Goal: Transaction & Acquisition: Purchase product/service

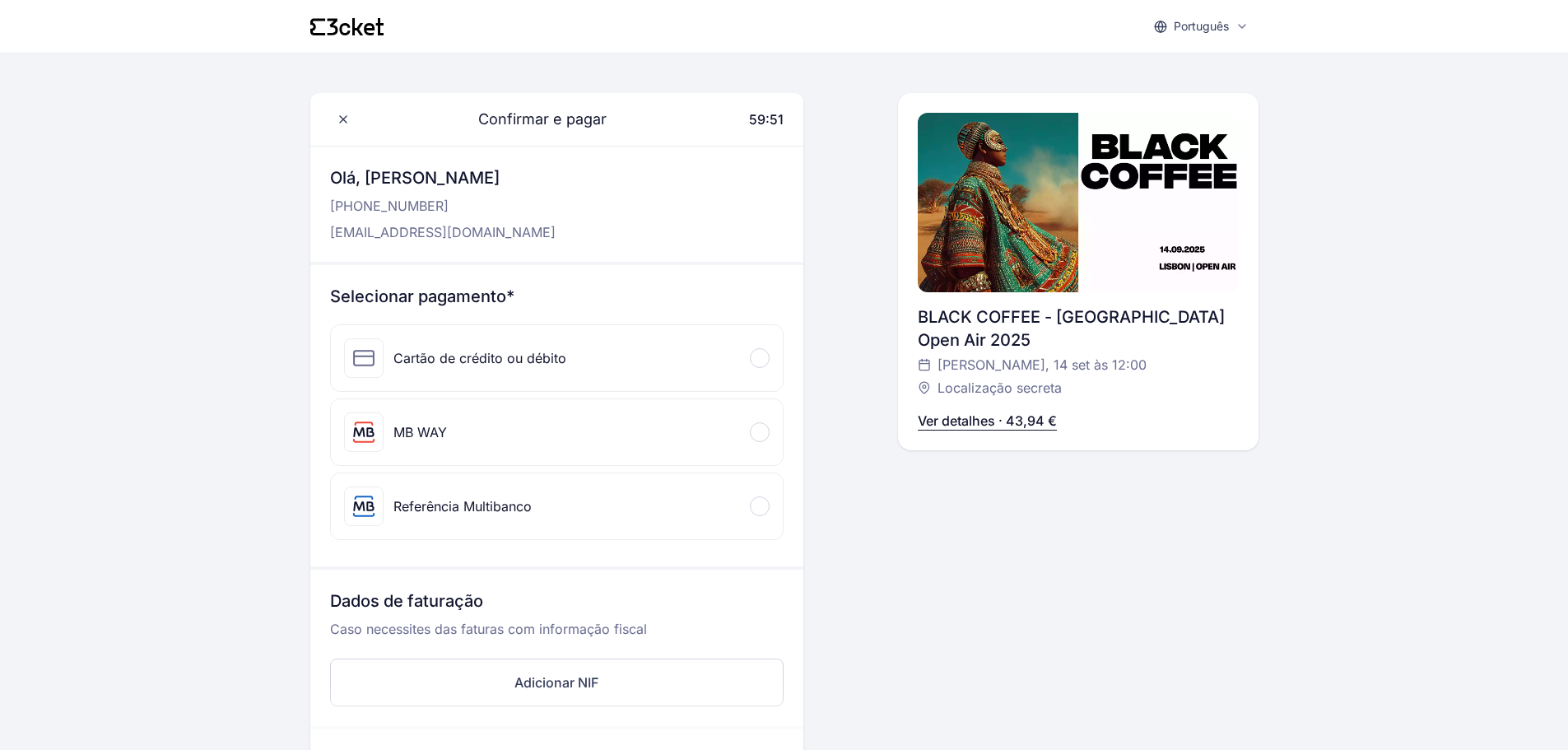
click at [762, 435] on div at bounding box center [760, 432] width 20 height 20
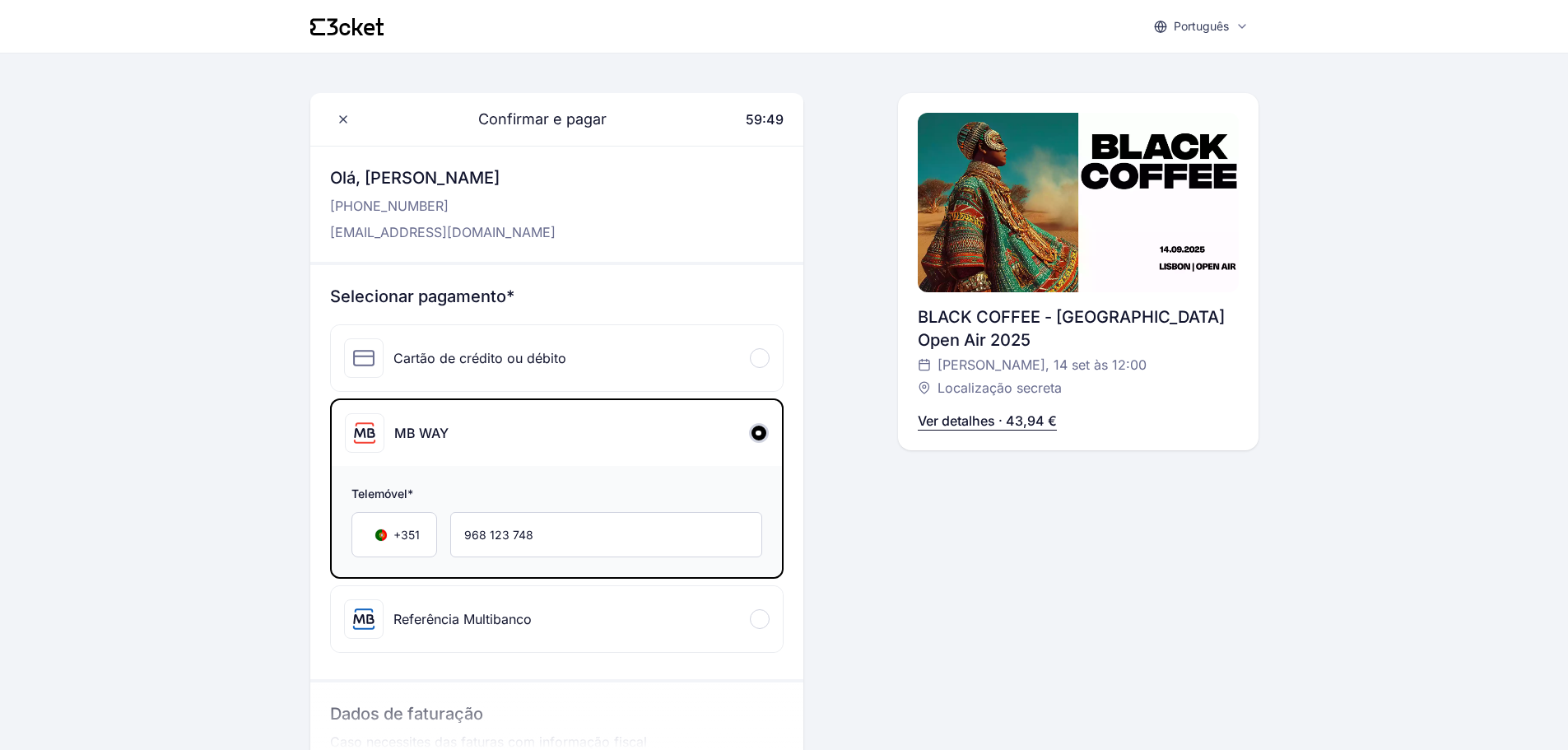
scroll to position [165, 0]
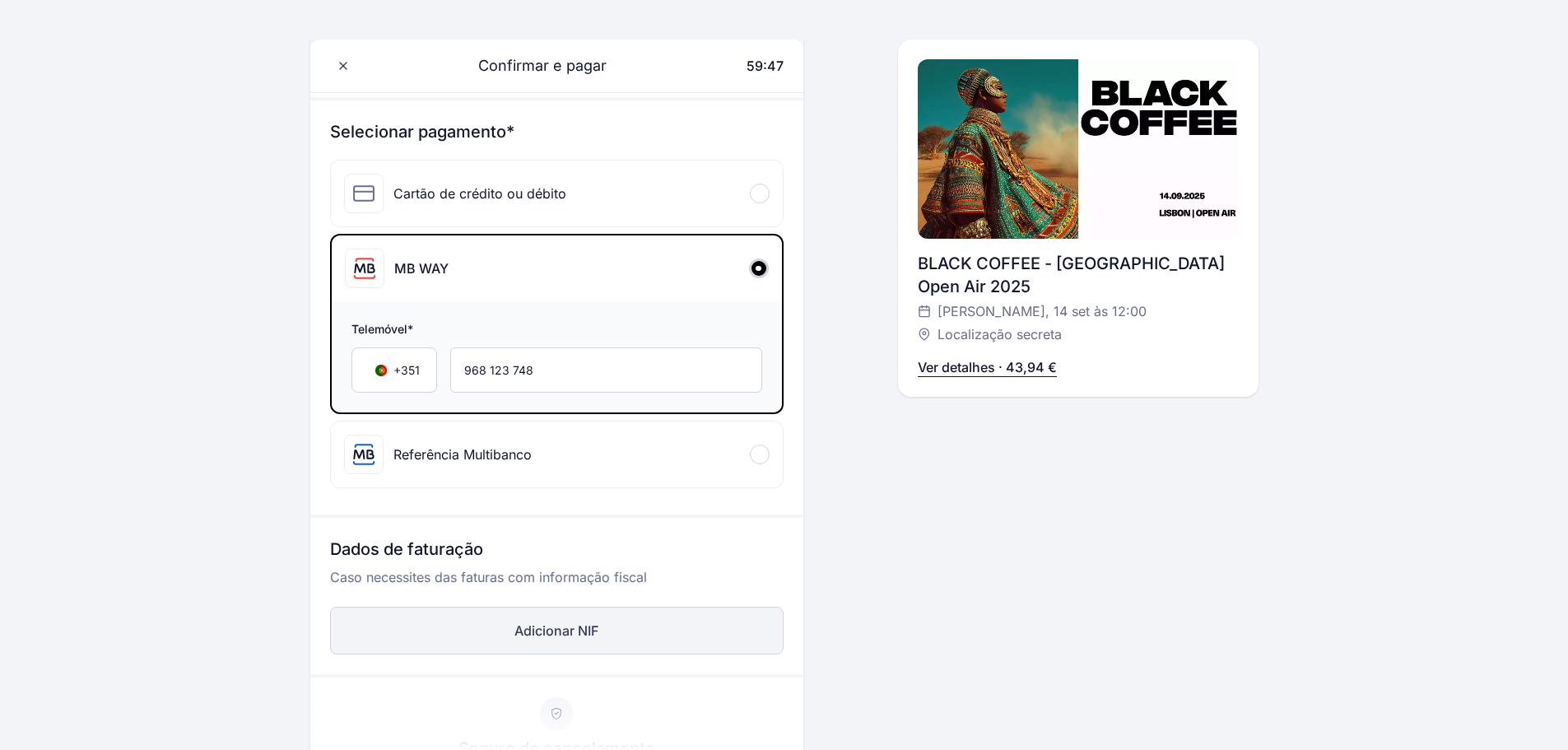
click at [594, 638] on button "Adicionar NIF" at bounding box center [557, 631] width 454 height 48
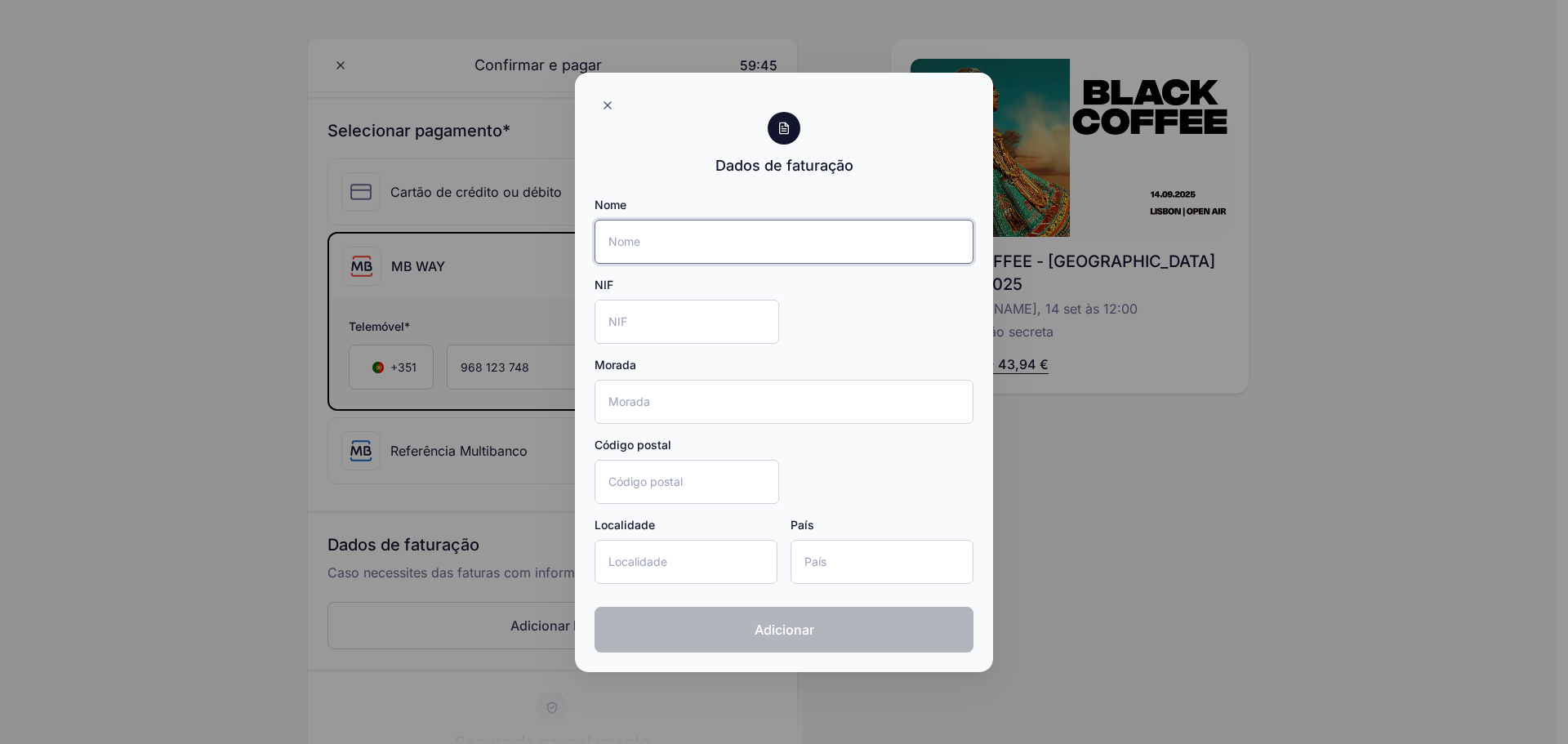
click at [694, 238] on input "Nome" at bounding box center [784, 241] width 379 height 44
type input "[PERSON_NAME]"
type input "[STREET_ADDRESS][PERSON_NAME][PERSON_NAME]"
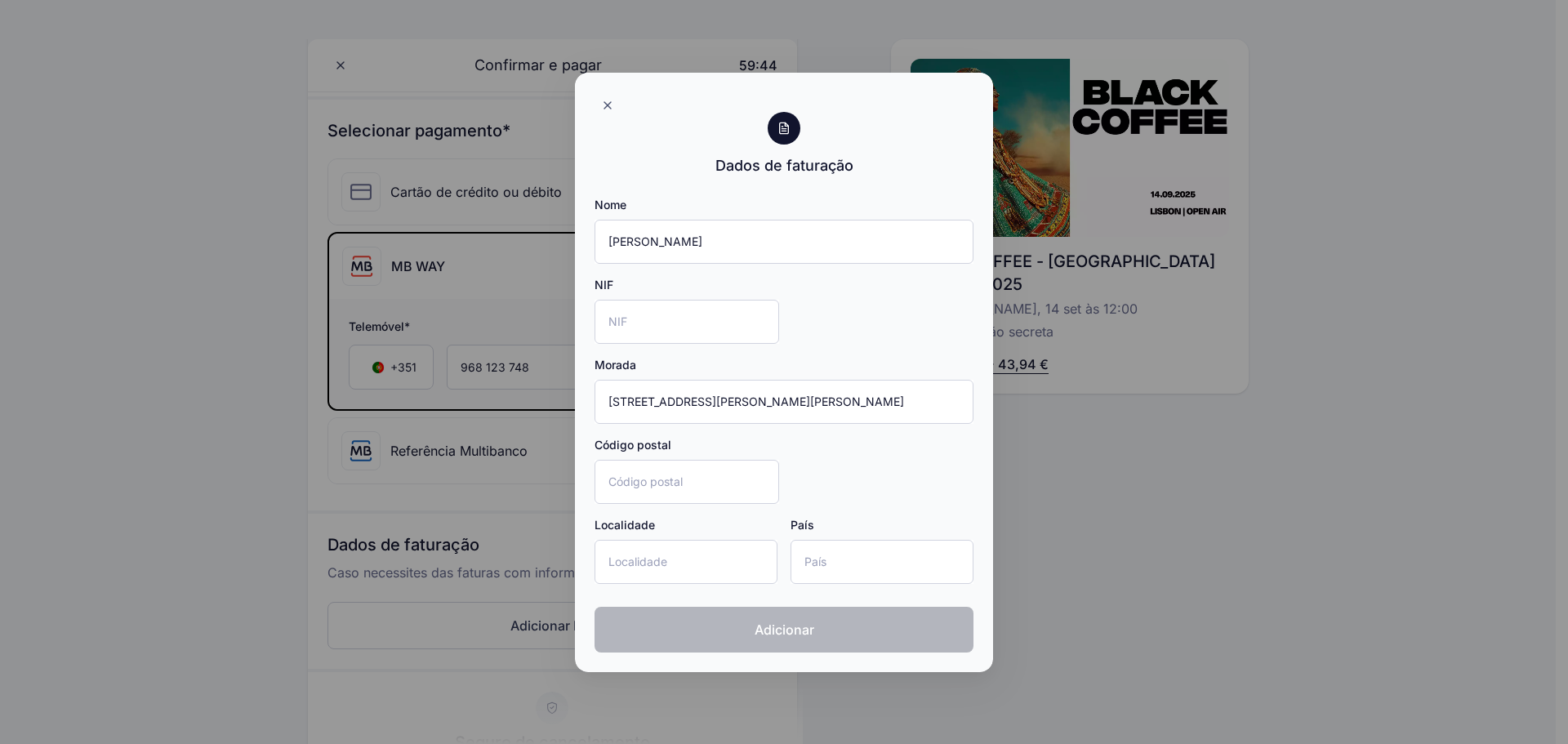
type input "2840-620"
type input "Seixal"
type input "[GEOGRAPHIC_DATA]"
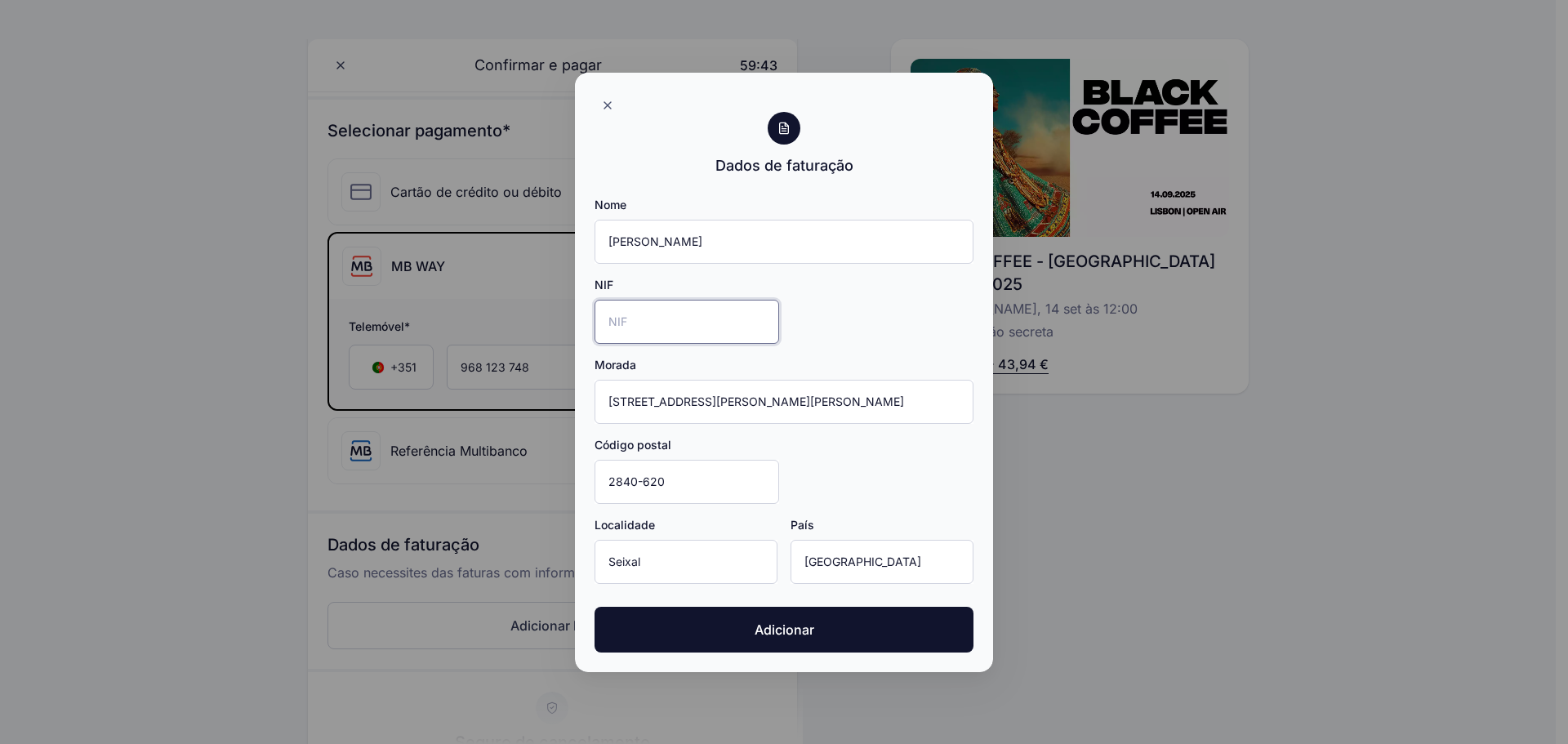
click at [705, 314] on input "NIF" at bounding box center [687, 321] width 185 height 44
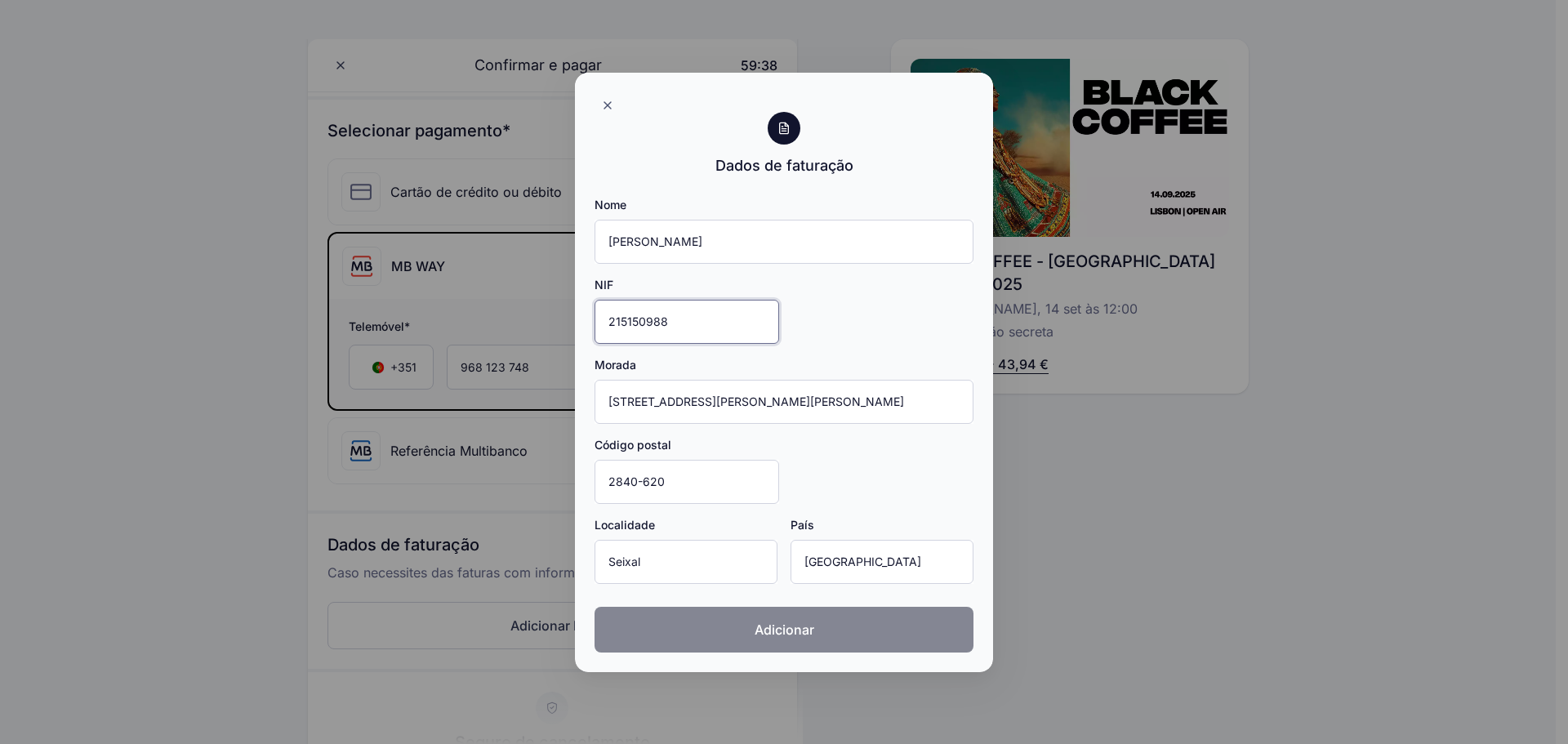
type input "215150988"
click at [764, 628] on span "Adicionar" at bounding box center [785, 630] width 60 height 20
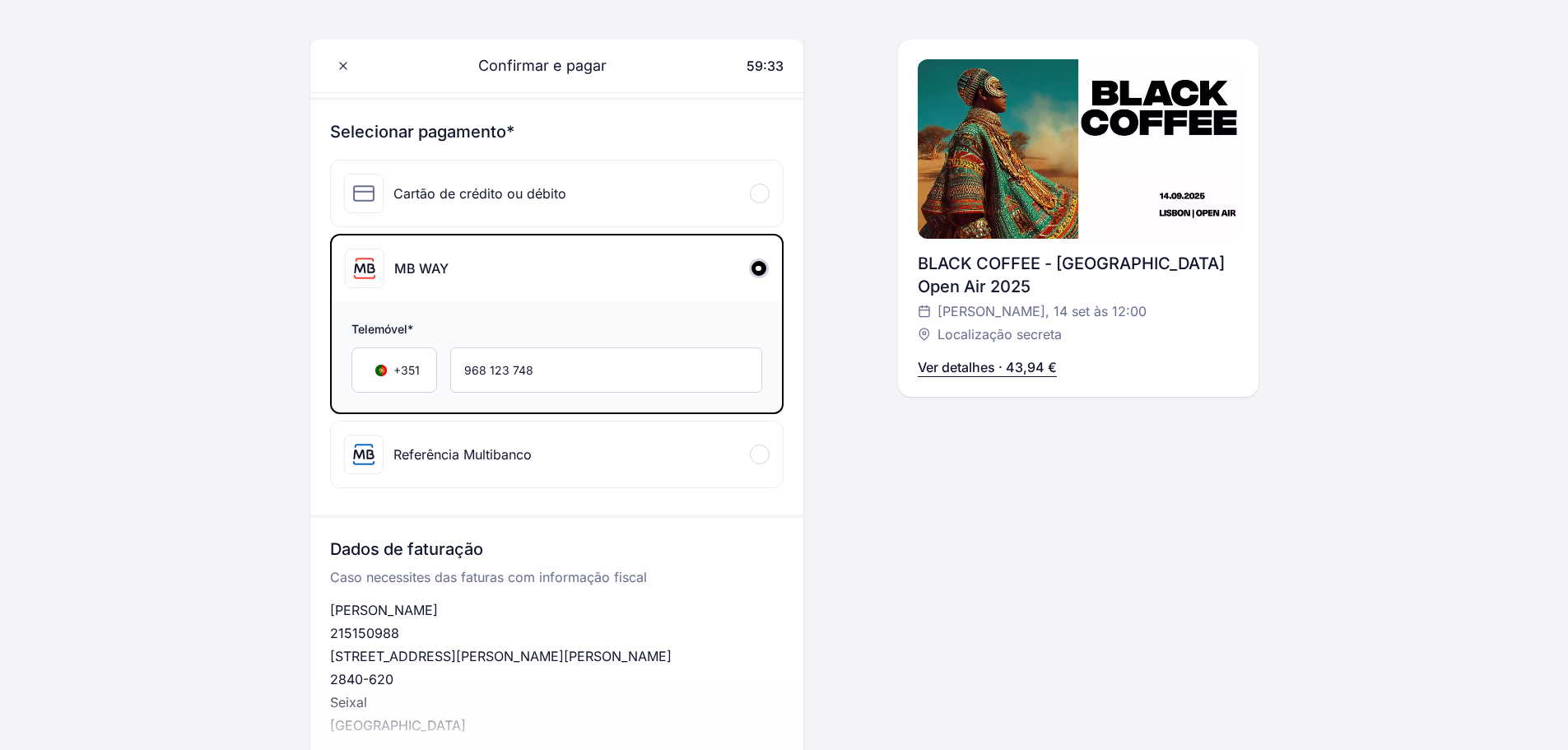
click at [755, 457] on div at bounding box center [760, 454] width 20 height 20
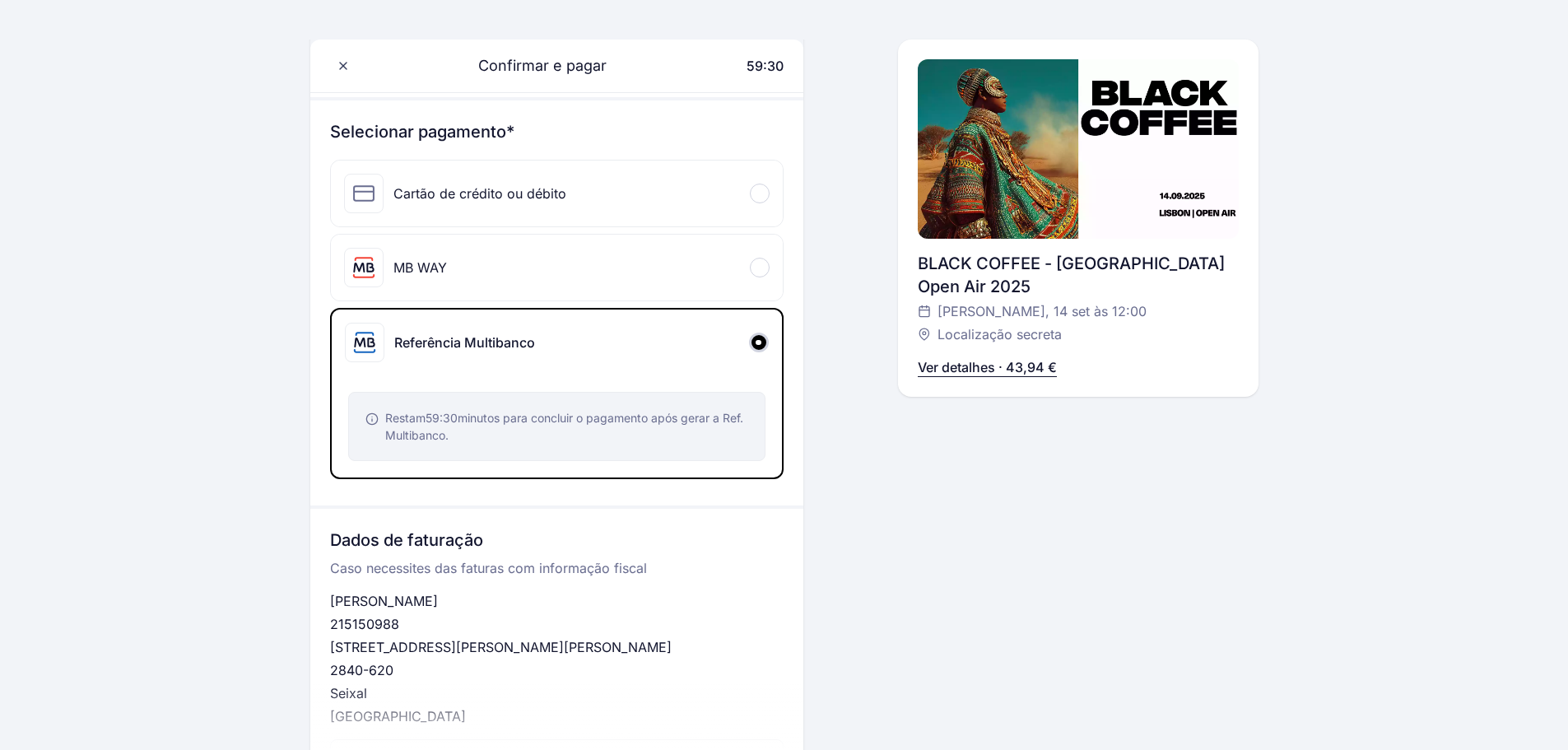
click at [761, 269] on span at bounding box center [758, 267] width 5 height 5
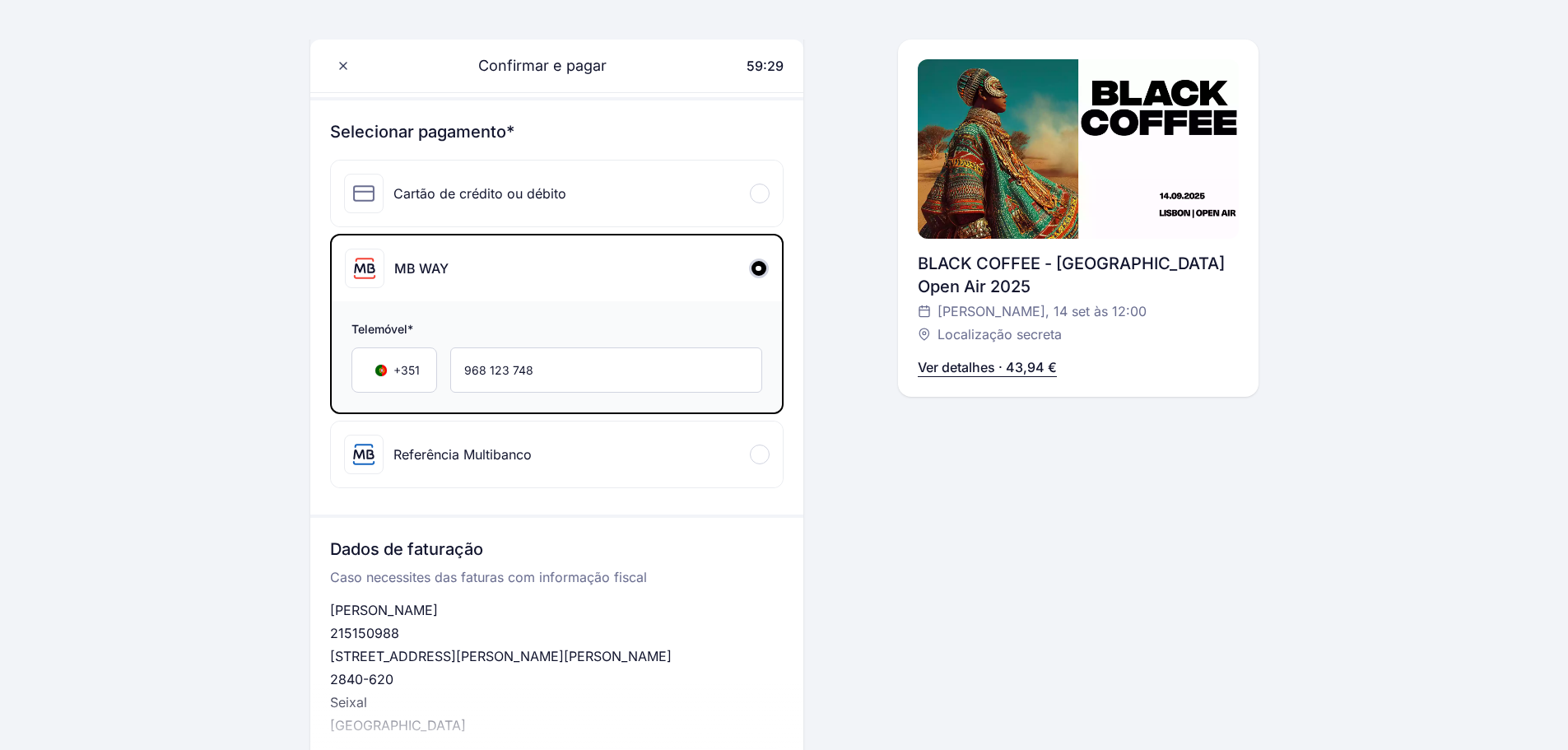
scroll to position [494, 0]
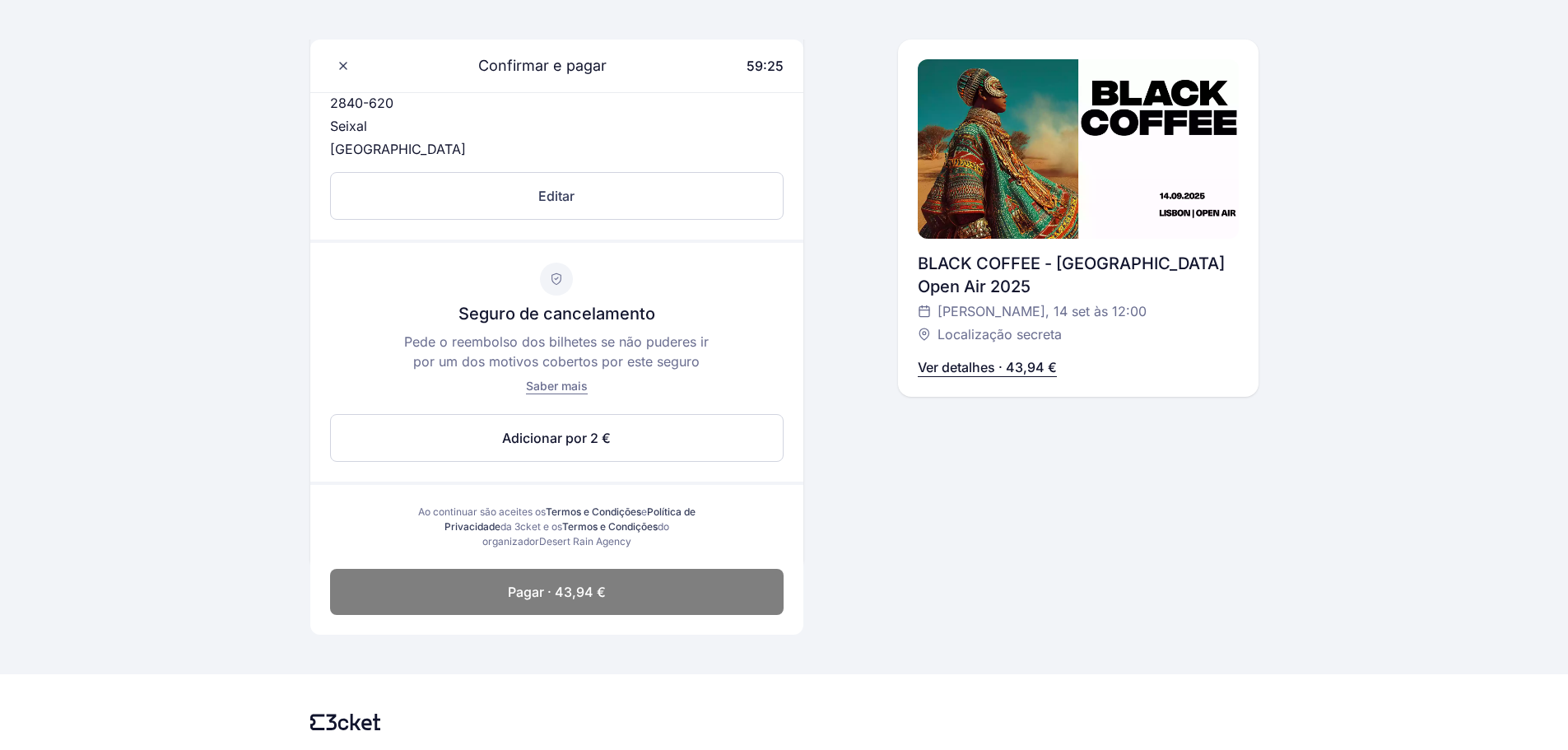
click at [594, 589] on span "Pagar · 43,94 €" at bounding box center [557, 592] width 98 height 20
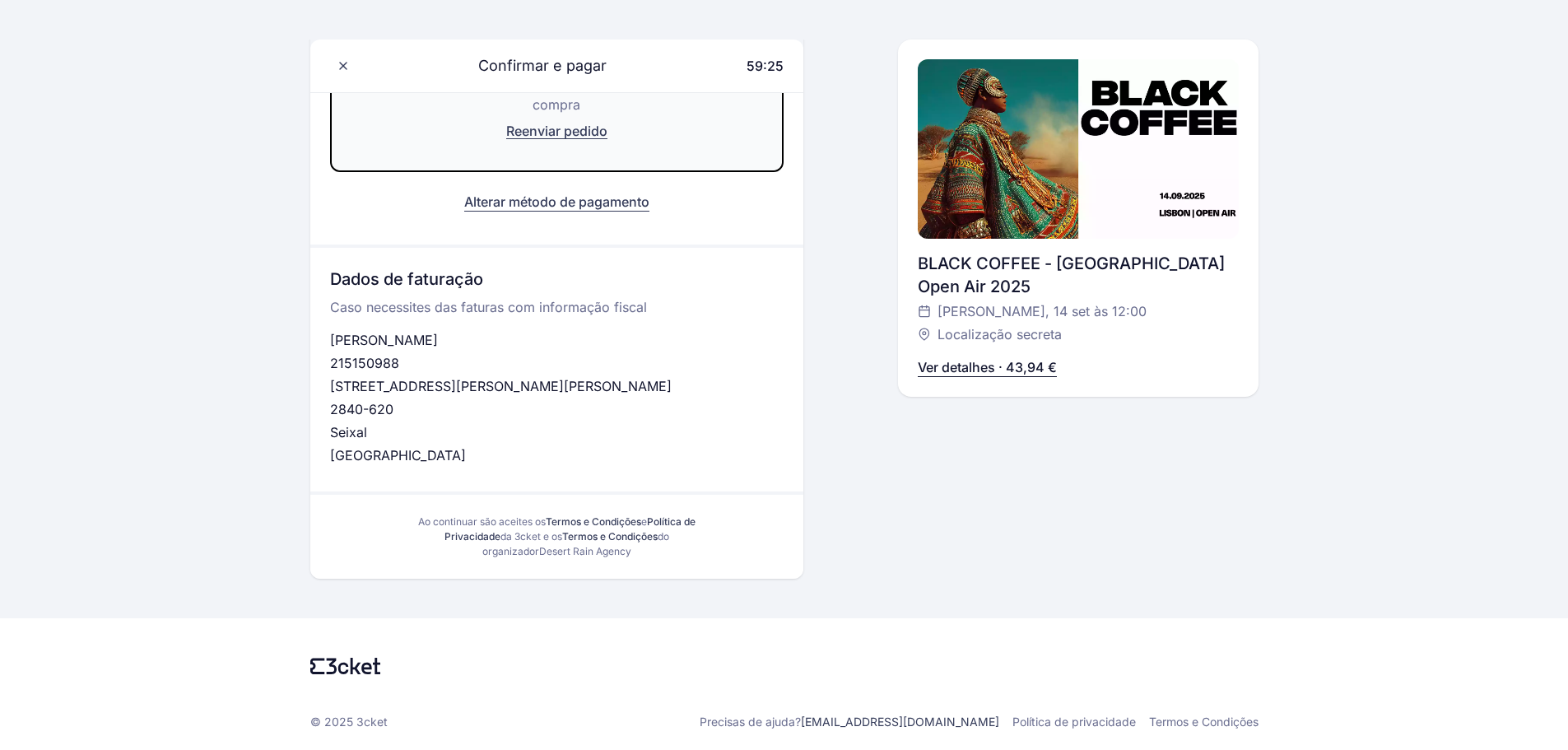
scroll to position [173, 0]
